Goal: Task Accomplishment & Management: Complete application form

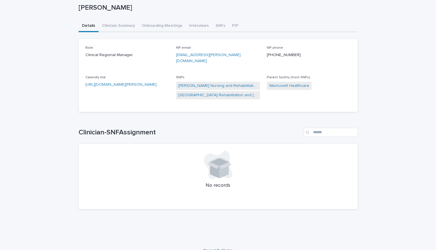
scroll to position [34, 0]
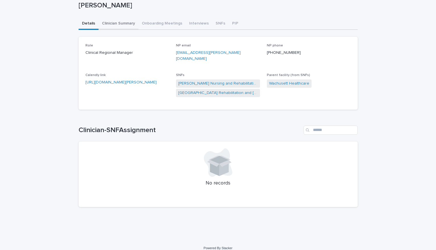
click at [121, 23] on div "[PERSON_NAME] [PERSON_NAME] Sorry, there was an error saving your record. Pleas…" at bounding box center [218, 98] width 279 height 228
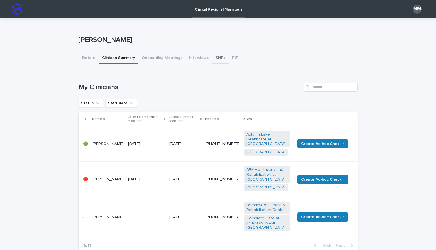
click at [218, 57] on button "SNFs" at bounding box center [220, 58] width 17 height 12
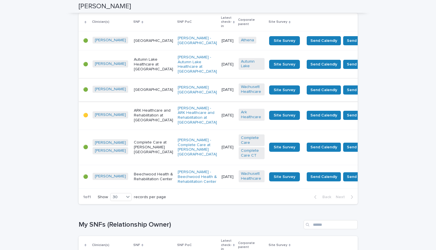
scroll to position [87, 0]
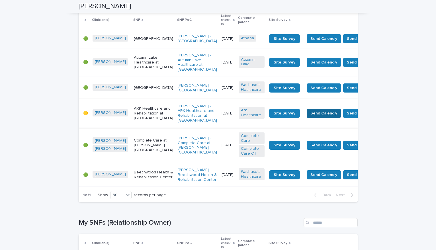
click at [310, 116] on span "Send Calendly" at bounding box center [323, 113] width 27 height 6
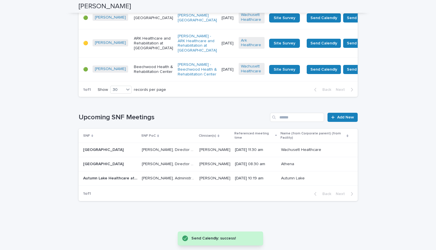
scroll to position [471, 0]
click at [182, 180] on p "[PERSON_NAME], Administrator" at bounding box center [169, 178] width 54 height 6
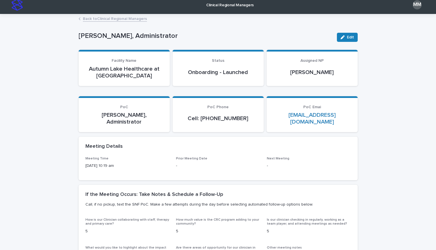
scroll to position [4, 0]
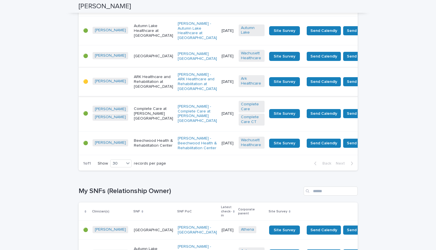
scroll to position [118, 0]
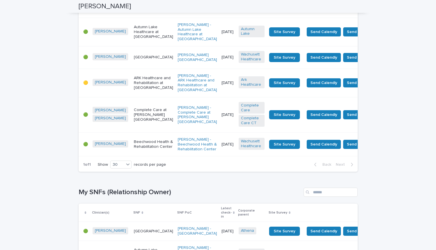
click at [219, 69] on td "[DATE]" at bounding box center [227, 57] width 17 height 22
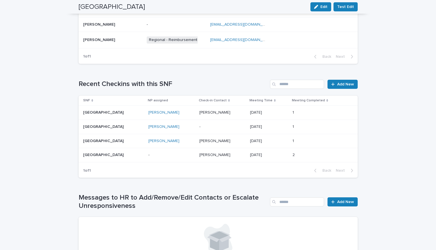
scroll to position [347, 0]
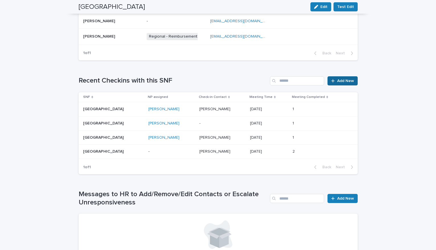
click at [340, 80] on span "Add New" at bounding box center [345, 81] width 17 height 4
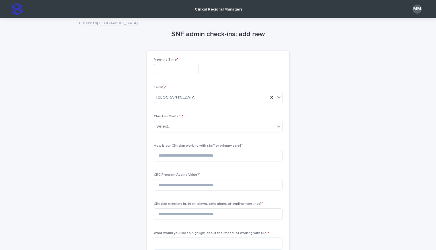
click at [178, 70] on input "text" at bounding box center [176, 69] width 45 height 10
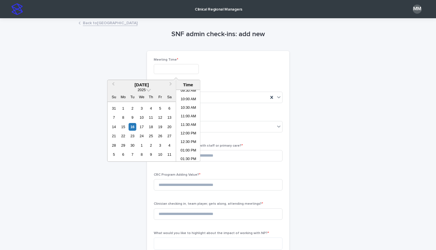
scroll to position [151, 0]
click at [186, 114] on li "10:00 AM" at bounding box center [188, 114] width 24 height 9
type input "**********"
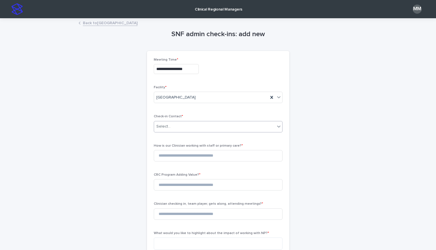
click at [188, 128] on div "Select..." at bounding box center [214, 126] width 121 height 9
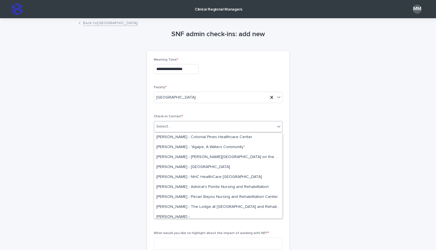
scroll to position [799, 0]
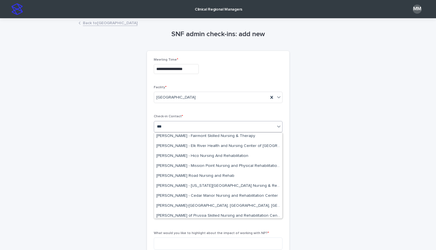
type input "****"
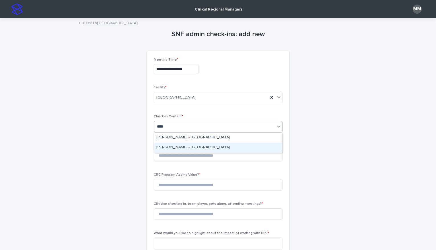
click at [198, 151] on div "[PERSON_NAME] - [GEOGRAPHIC_DATA]" at bounding box center [218, 148] width 128 height 10
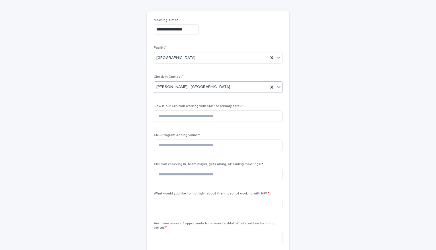
scroll to position [42, 0]
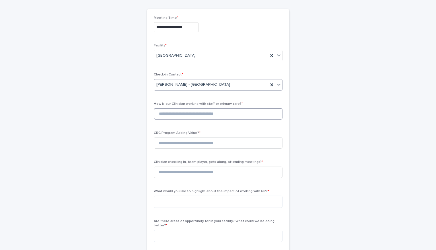
click at [165, 120] on input at bounding box center [218, 113] width 129 height 11
type input "*"
click at [170, 149] on input at bounding box center [218, 142] width 129 height 11
type input "*"
click at [168, 178] on input at bounding box center [218, 172] width 129 height 11
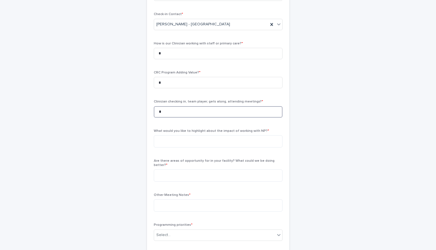
scroll to position [106, 0]
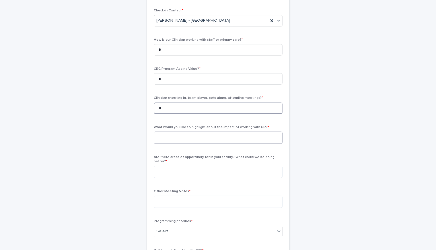
type input "*"
click at [177, 144] on textarea at bounding box center [218, 138] width 129 height 12
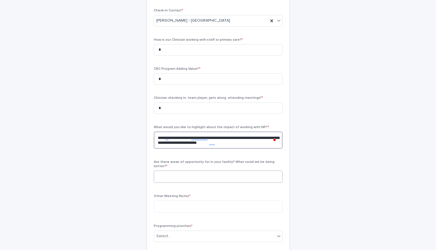
type textarea "**********"
click at [178, 181] on textarea at bounding box center [218, 177] width 129 height 12
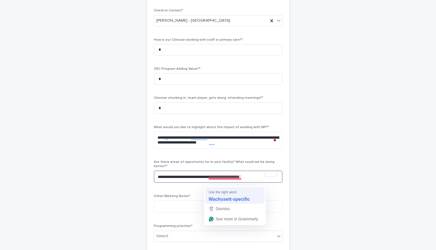
click at [228, 194] on span "Use the right word" at bounding box center [223, 191] width 28 height 5
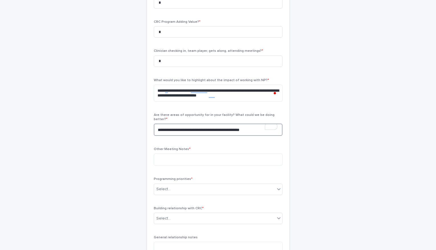
scroll to position [171, 0]
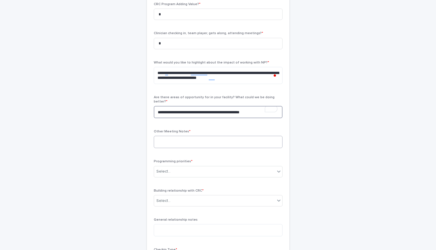
type textarea "**********"
click at [170, 148] on textarea at bounding box center [218, 142] width 129 height 12
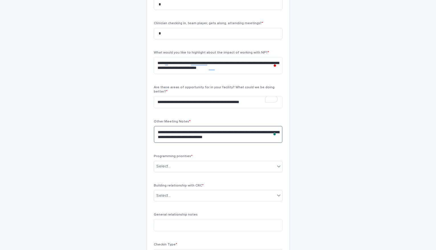
scroll to position [182, 0]
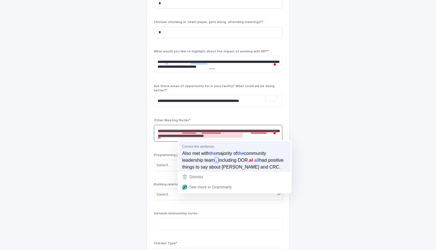
click at [195, 156] on span "Also met with" at bounding box center [195, 153] width 27 height 6
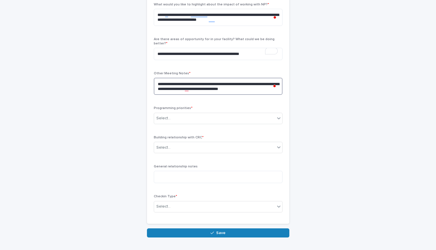
scroll to position [230, 0]
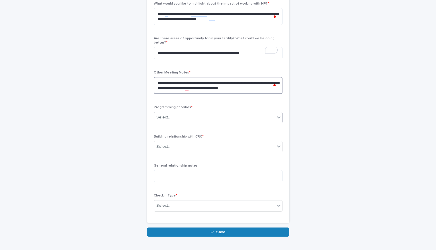
type textarea "**********"
click at [185, 122] on div "Select..." at bounding box center [214, 117] width 121 height 9
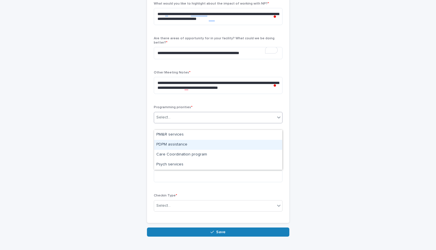
click at [186, 142] on div "PDPM assistance" at bounding box center [218, 145] width 128 height 10
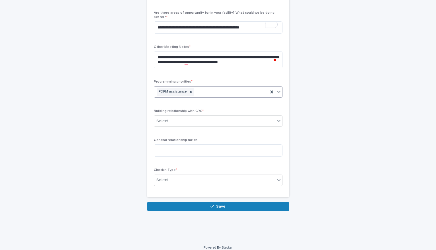
scroll to position [267, 0]
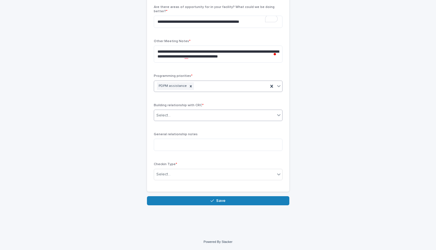
click at [166, 116] on div "Select..." at bounding box center [163, 115] width 14 height 6
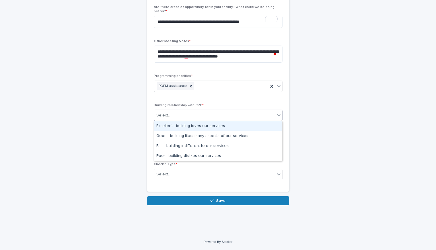
click at [193, 127] on div "Excellent - building loves our services" at bounding box center [218, 126] width 128 height 10
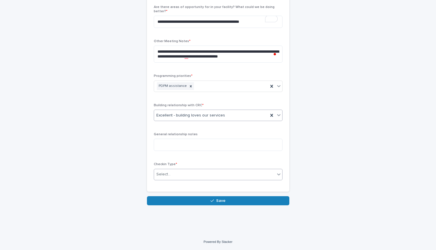
click at [188, 175] on div "Select..." at bounding box center [214, 174] width 121 height 9
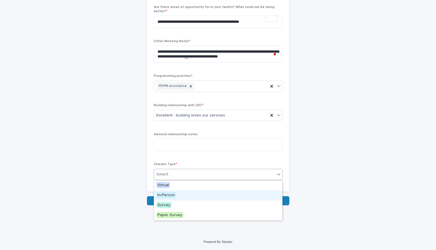
click at [182, 194] on div "In-Person" at bounding box center [218, 196] width 128 height 10
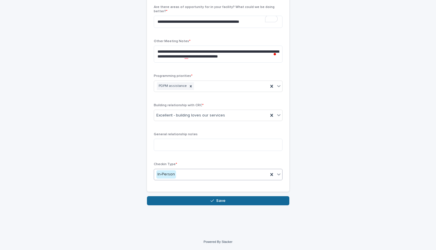
click at [190, 198] on button "Save" at bounding box center [218, 200] width 142 height 9
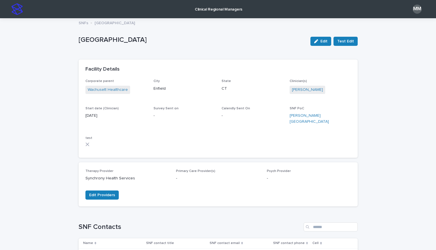
click at [83, 24] on p "SNFs" at bounding box center [84, 22] width 10 height 6
click at [417, 9] on div "MM" at bounding box center [417, 9] width 9 height 9
click at [226, 22] on div "[GEOGRAPHIC_DATA]" at bounding box center [218, 23] width 285 height 8
click at [19, 9] on div at bounding box center [218, 9] width 436 height 18
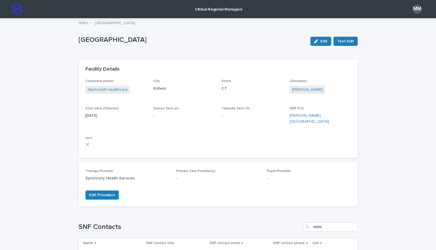
click at [18, 12] on img at bounding box center [16, 8] width 11 height 11
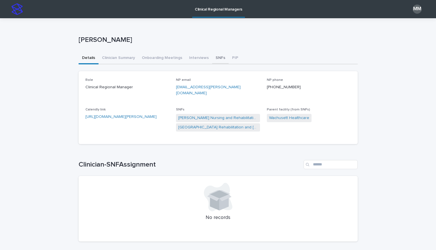
click at [215, 58] on button "SNFs" at bounding box center [220, 58] width 17 height 12
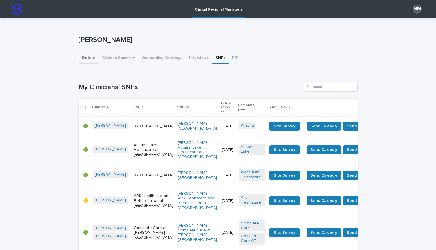
click at [87, 57] on button "Details" at bounding box center [89, 58] width 20 height 12
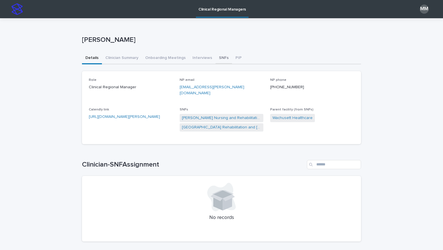
click at [222, 59] on button "SNFs" at bounding box center [224, 58] width 17 height 12
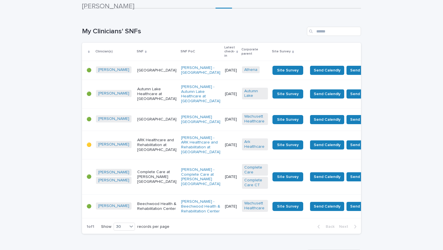
scroll to position [59, 0]
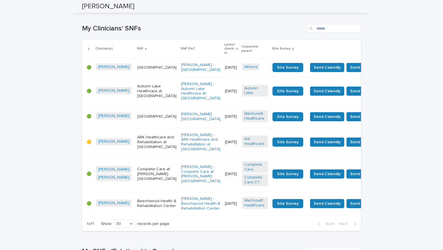
click at [152, 77] on td "[GEOGRAPHIC_DATA]" at bounding box center [157, 67] width 44 height 19
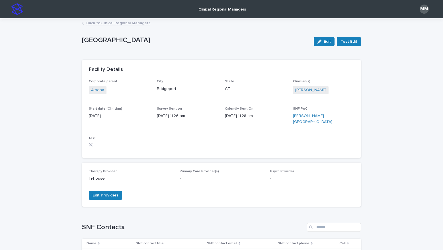
click at [98, 22] on link "Back to Clinical Regional Managers" at bounding box center [118, 22] width 64 height 7
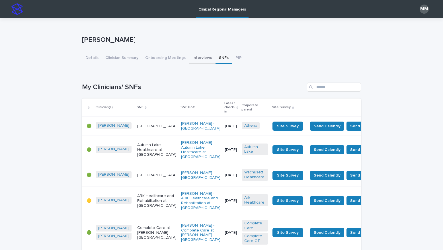
click at [197, 61] on button "Interviews" at bounding box center [202, 58] width 26 height 12
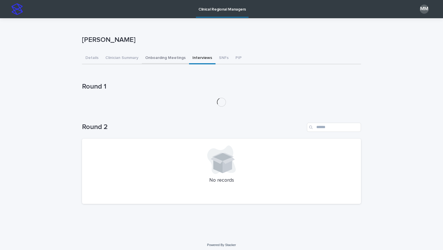
click at [169, 60] on button "Onboarding Meetings" at bounding box center [165, 58] width 47 height 12
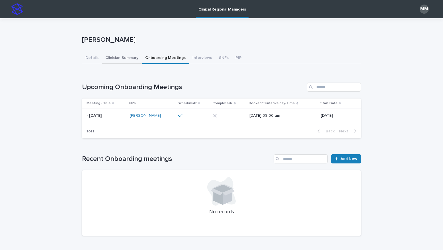
click at [119, 57] on button "Clinician Summary" at bounding box center [122, 58] width 40 height 12
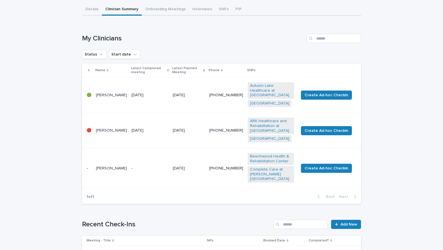
scroll to position [51, 0]
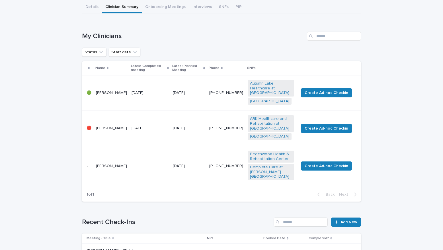
click at [162, 141] on td "[DATE]" at bounding box center [149, 127] width 41 height 35
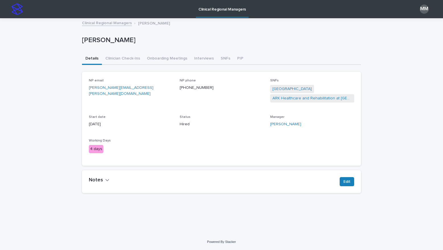
click at [99, 180] on h2 "Notes" at bounding box center [96, 180] width 14 height 6
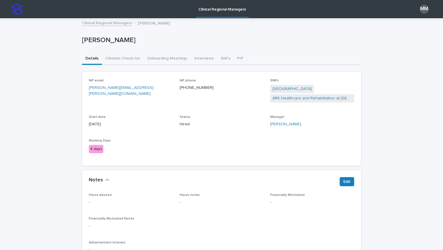
click at [107, 25] on link "Clinical Regional Managers" at bounding box center [107, 22] width 50 height 7
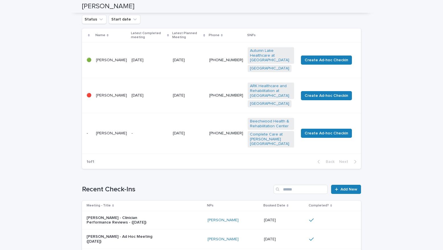
scroll to position [83, 0]
click at [319, 136] on span "Create Ad-hoc Checkin" at bounding box center [327, 134] width 44 height 6
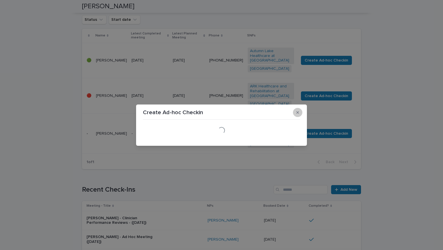
click at [298, 111] on icon "button" at bounding box center [297, 112] width 3 height 4
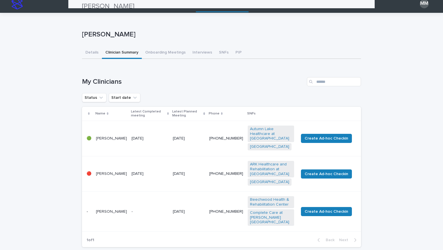
scroll to position [0, 0]
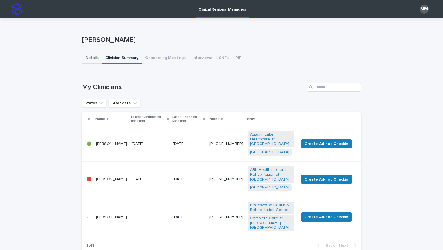
click at [93, 57] on button "Details" at bounding box center [92, 58] width 20 height 12
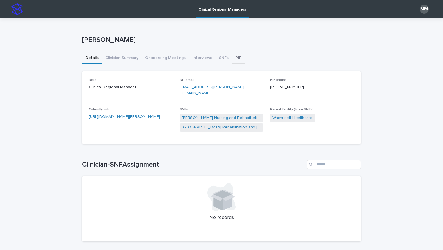
click at [236, 57] on button "PIP" at bounding box center [238, 58] width 13 height 12
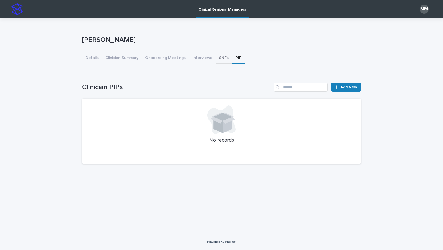
click at [220, 59] on button "SNFs" at bounding box center [224, 58] width 17 height 12
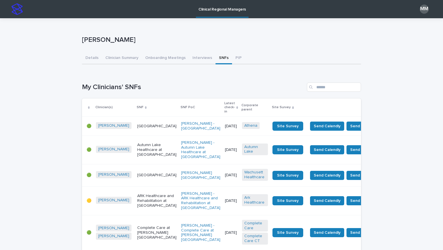
click at [425, 9] on div "MM" at bounding box center [424, 9] width 9 height 9
